Goal: Obtain resource: Download file/media

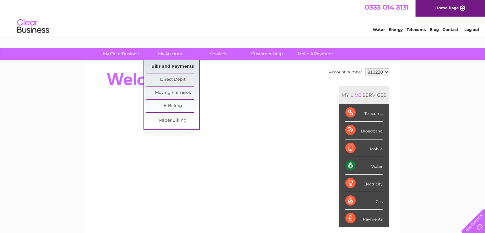
click at [171, 64] on link "Bills and Payments" at bounding box center [172, 66] width 53 height 13
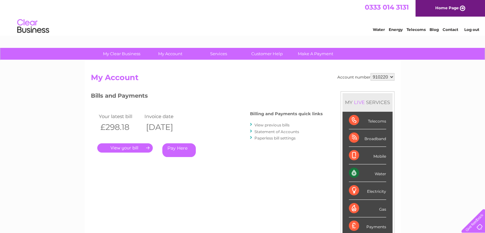
click at [288, 124] on link "View previous bills" at bounding box center [272, 124] width 35 height 5
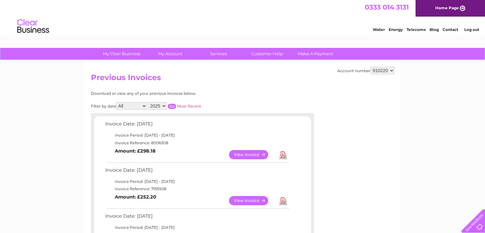
click at [280, 153] on link "Download" at bounding box center [283, 154] width 8 height 9
click at [281, 153] on link "Download" at bounding box center [283, 154] width 8 height 9
